Goal: Information Seeking & Learning: Learn about a topic

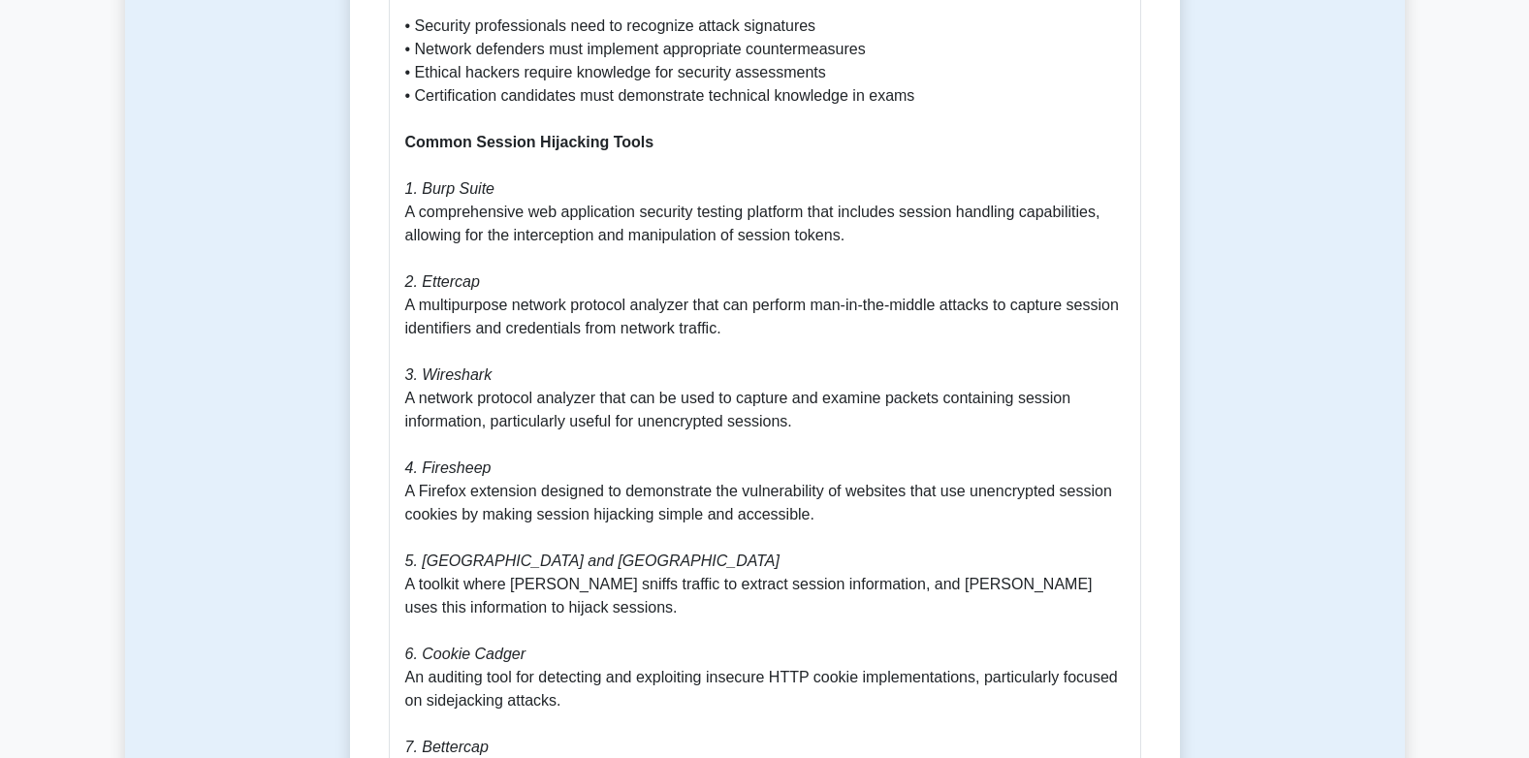
scroll to position [1066, 0]
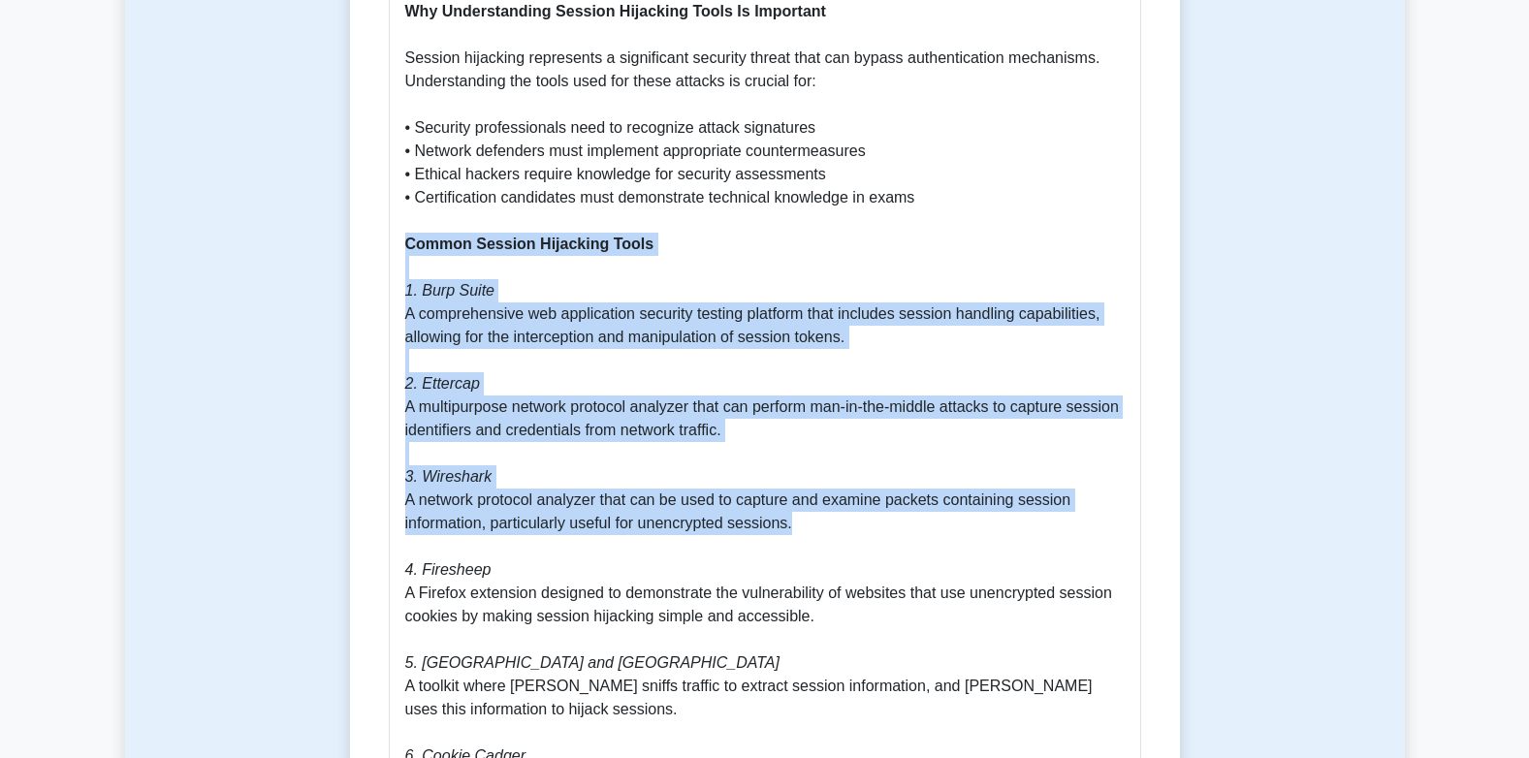
drag, startPoint x: 407, startPoint y: 221, endPoint x: 825, endPoint y: 493, distance: 498.8
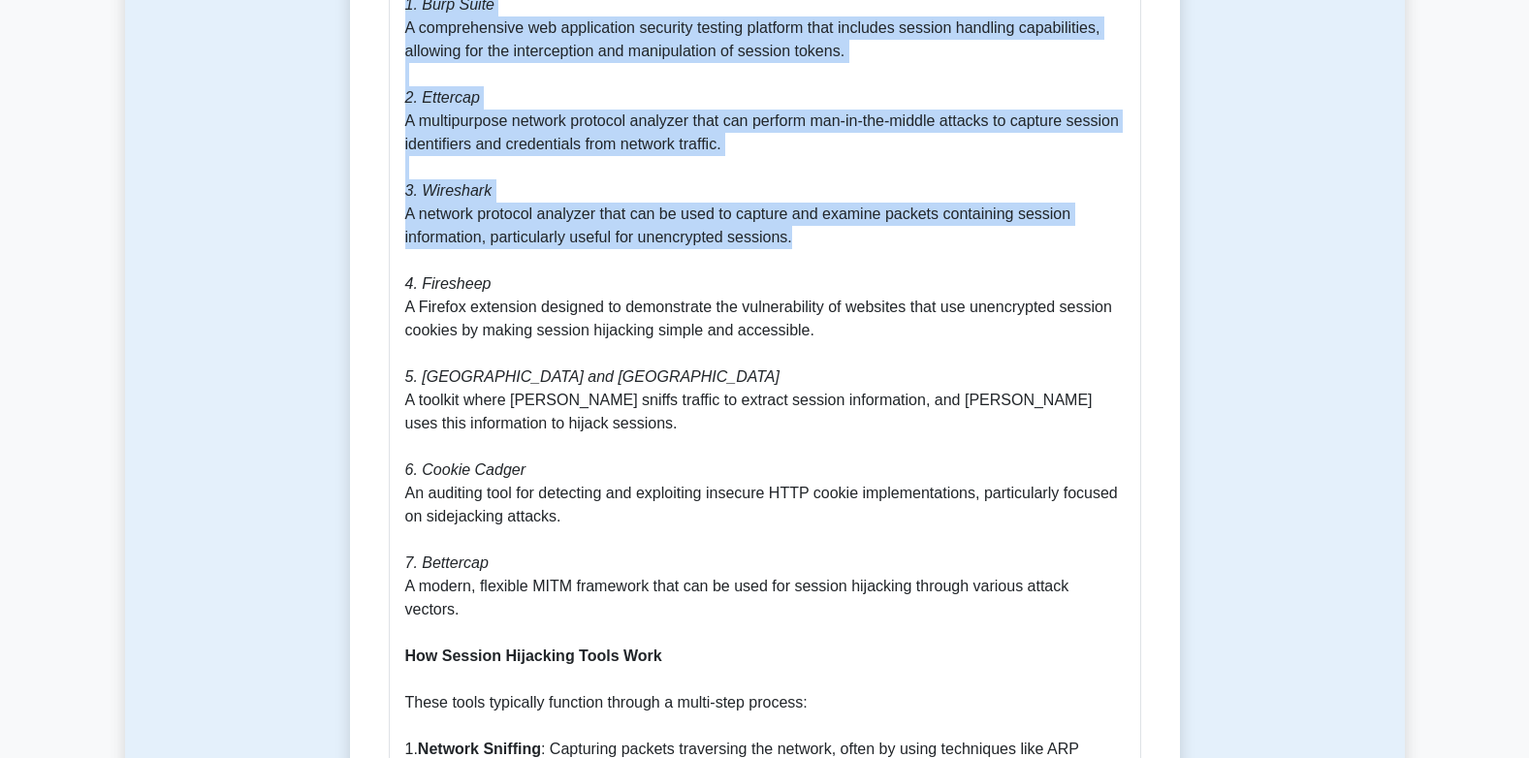
scroll to position [1357, 0]
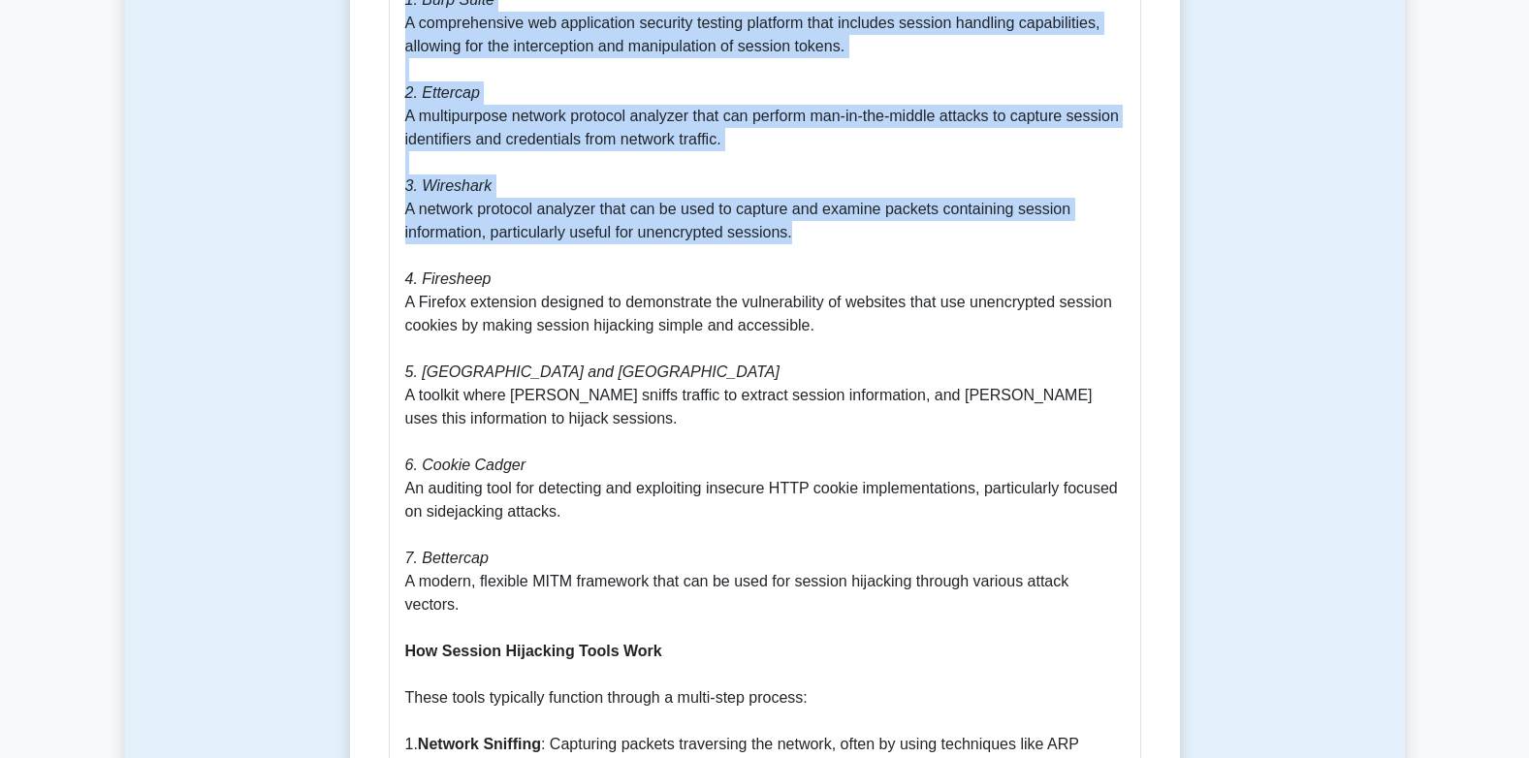
copy p "Common Session Hijacking Tools 1. Burp Suite A comprehensive web application se…"
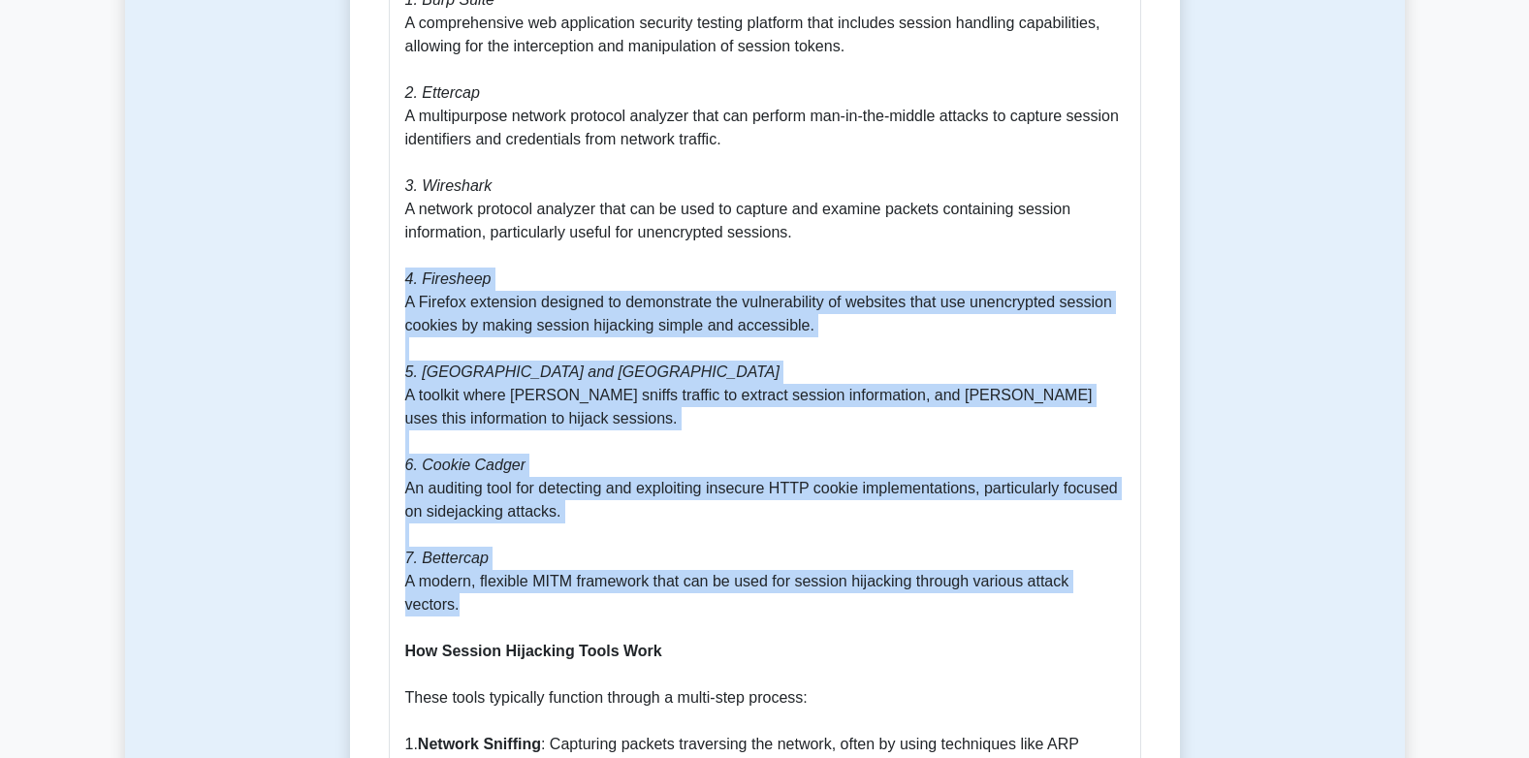
drag, startPoint x: 403, startPoint y: 256, endPoint x: 478, endPoint y: 575, distance: 327.6
click at [478, 575] on div "Session Hijacking Tools Guide Understanding Session Hijacking Tools Session hij…" at bounding box center [765, 586] width 752 height 2174
copy p "4. Firesheep A Firefox extension designed to demonstrate the vulnerability of w…"
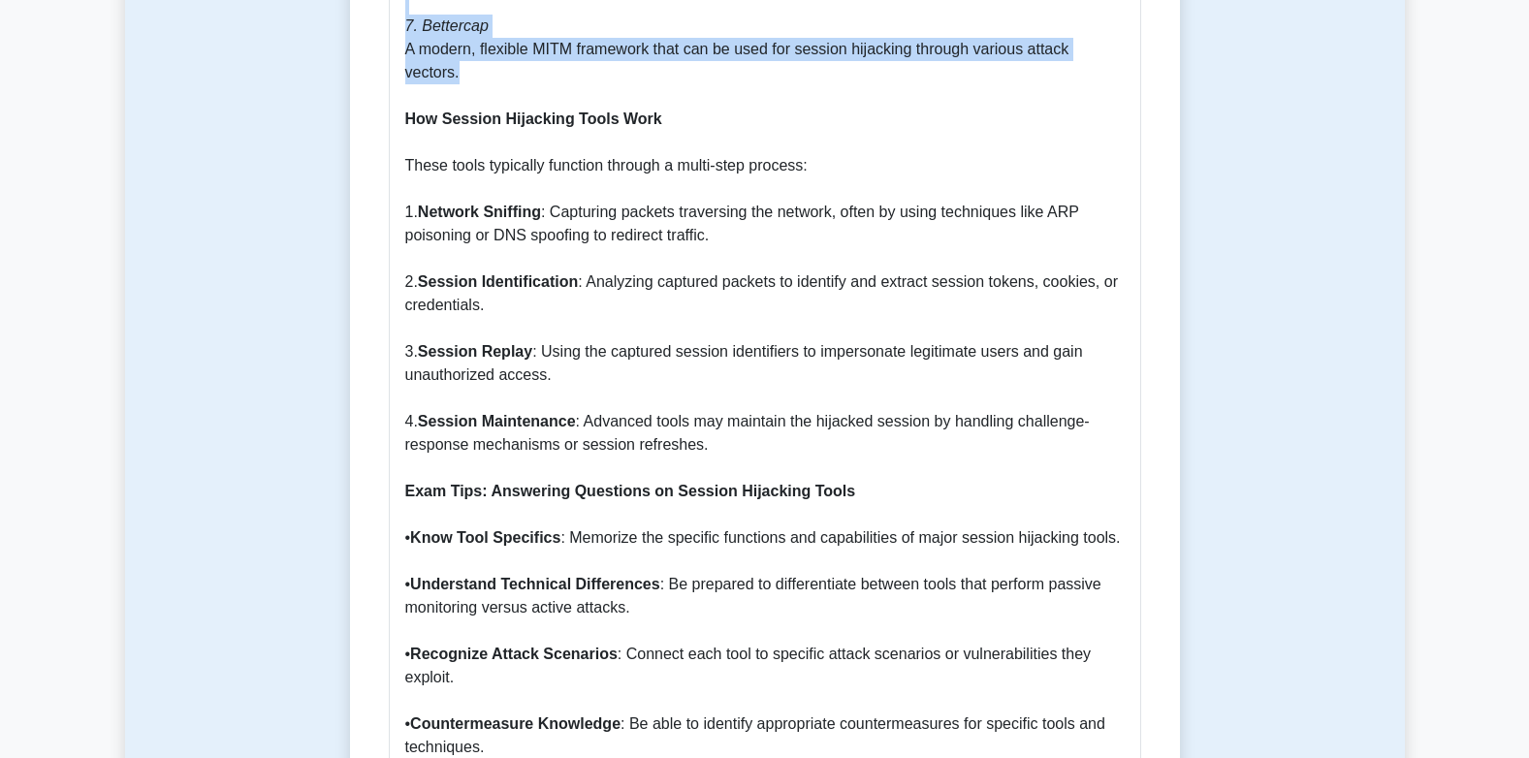
scroll to position [1842, 0]
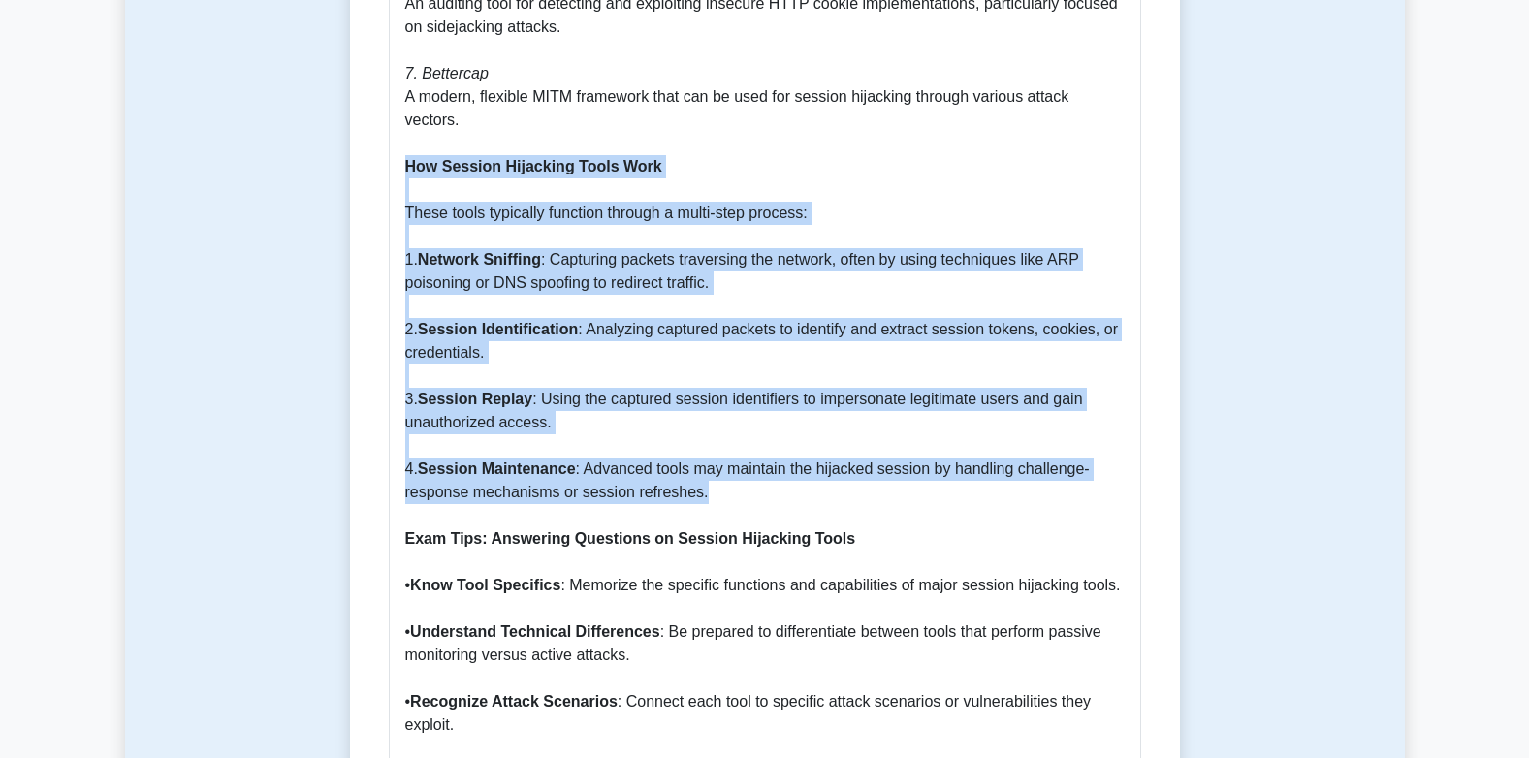
drag, startPoint x: 404, startPoint y: 140, endPoint x: 718, endPoint y: 471, distance: 456.7
click at [718, 471] on p "Understanding Session Hijacking Tools Session hijacking tools are software appl…" at bounding box center [764, 120] width 719 height 2071
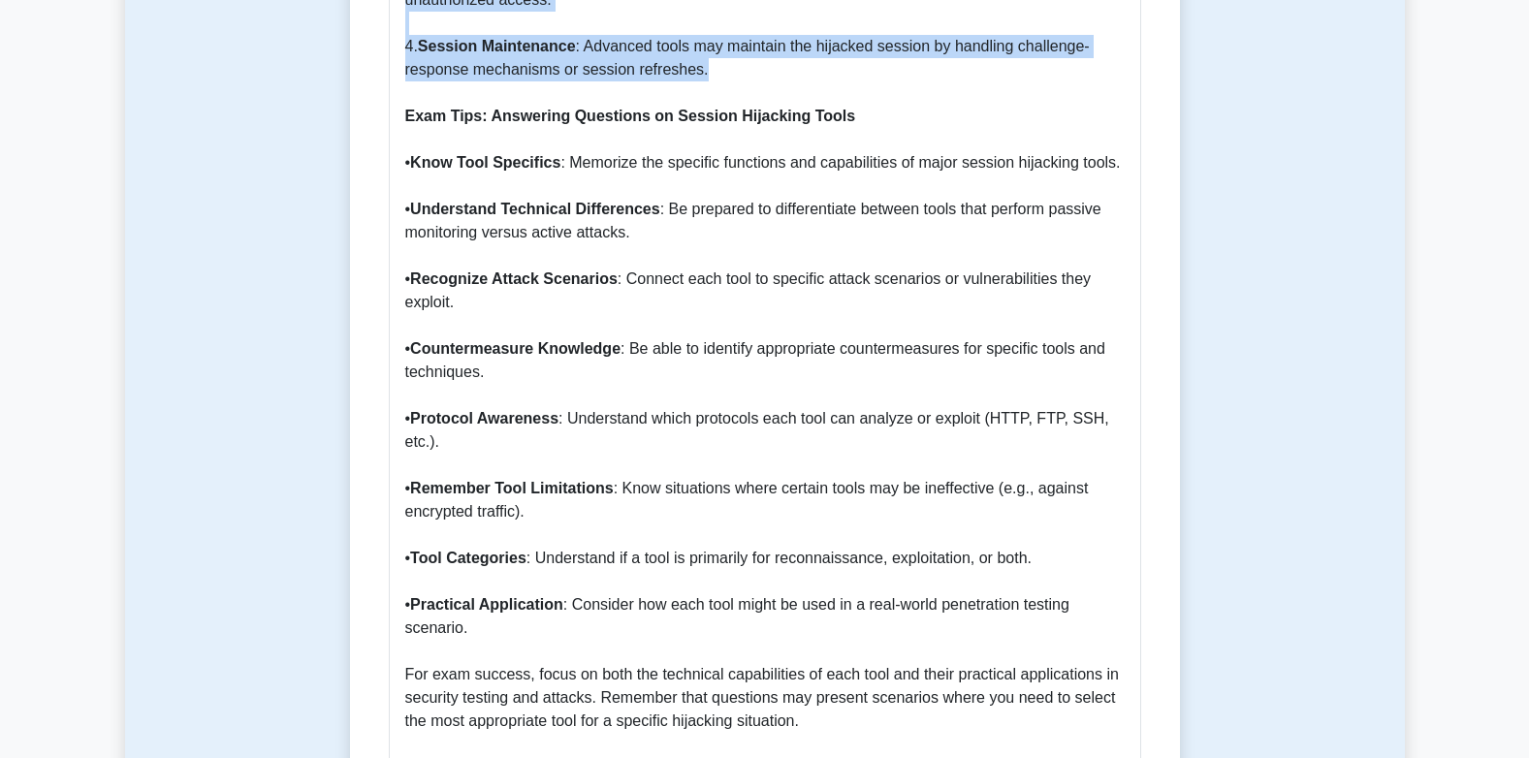
scroll to position [2230, 0]
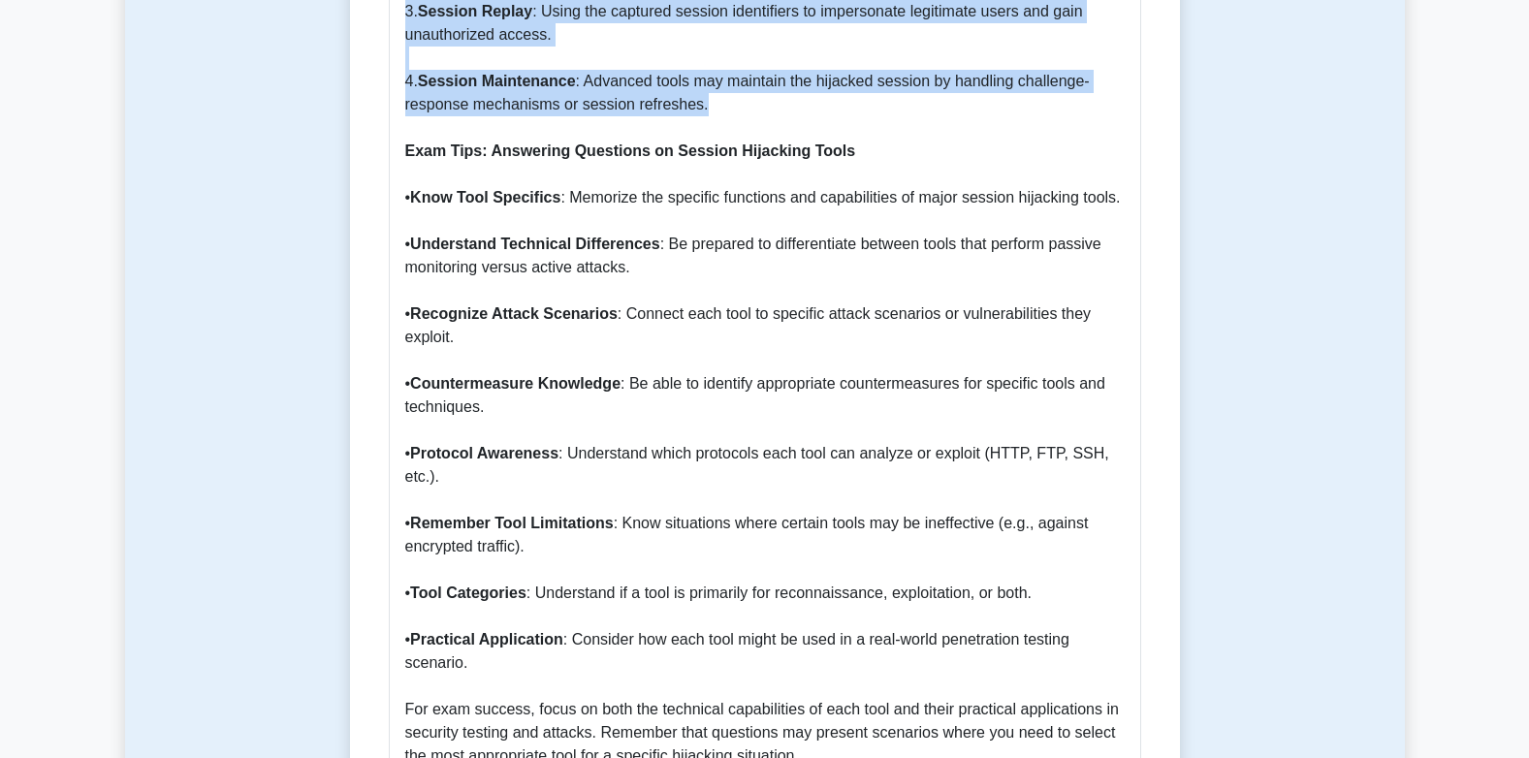
copy p "How Session Hijacking Tools Work These tools typically function through a multi…"
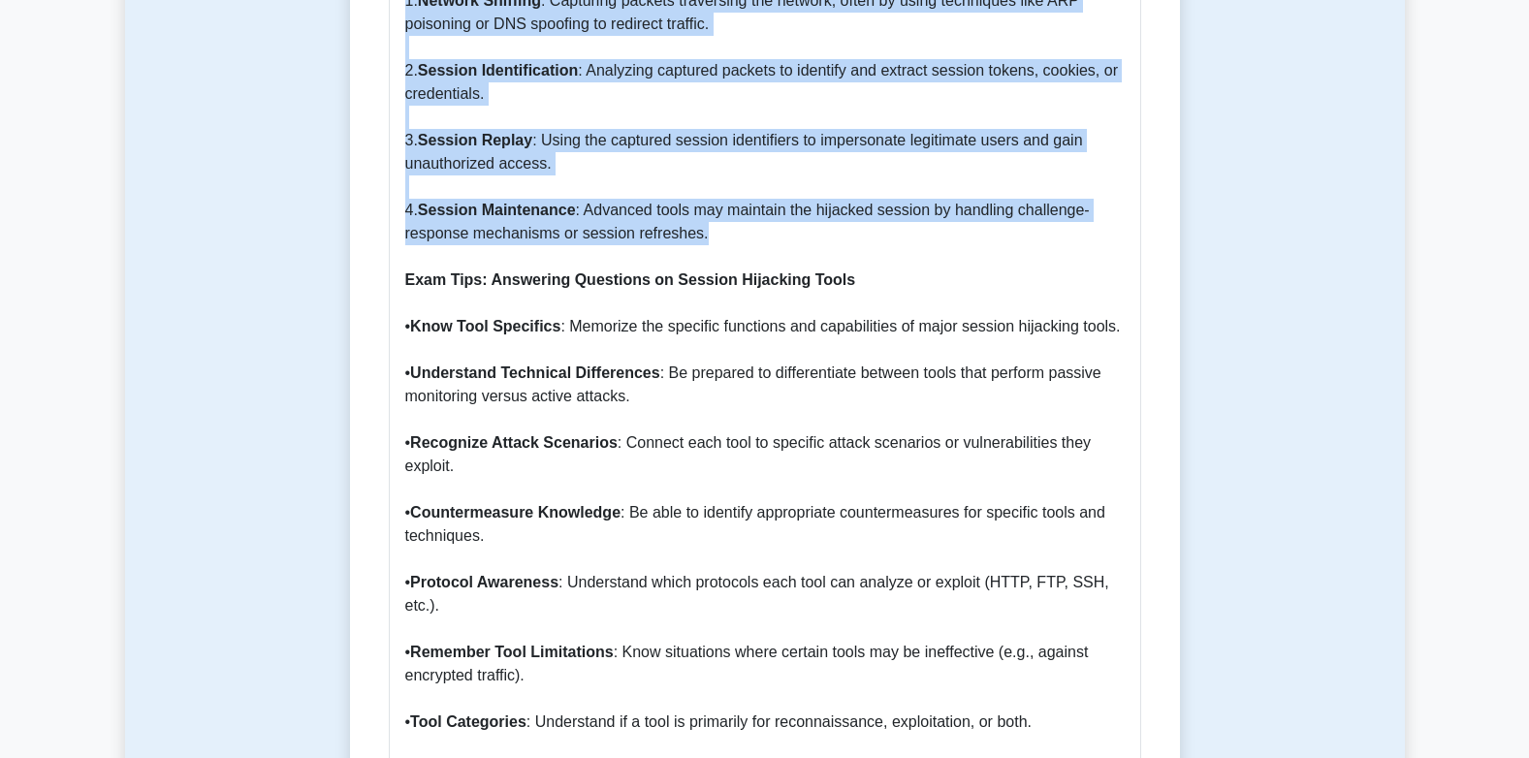
scroll to position [1939, 0]
